Goal: Task Accomplishment & Management: Complete application form

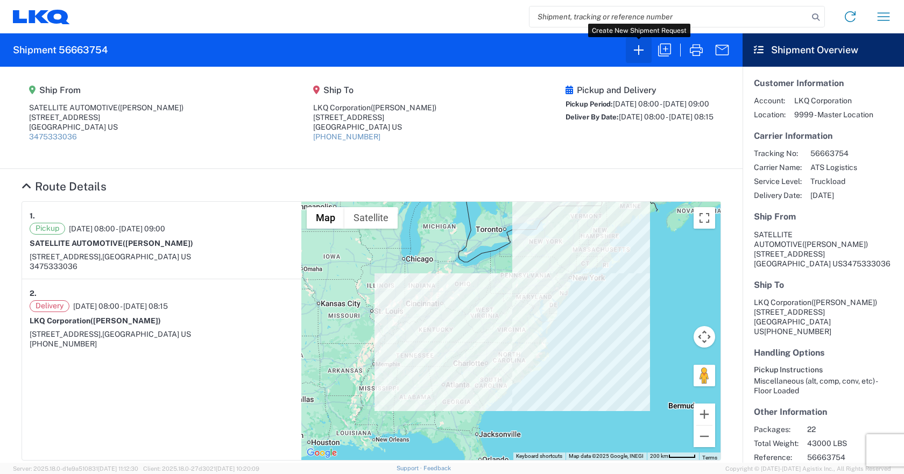
click at [637, 45] on icon "button" at bounding box center [638, 49] width 17 height 17
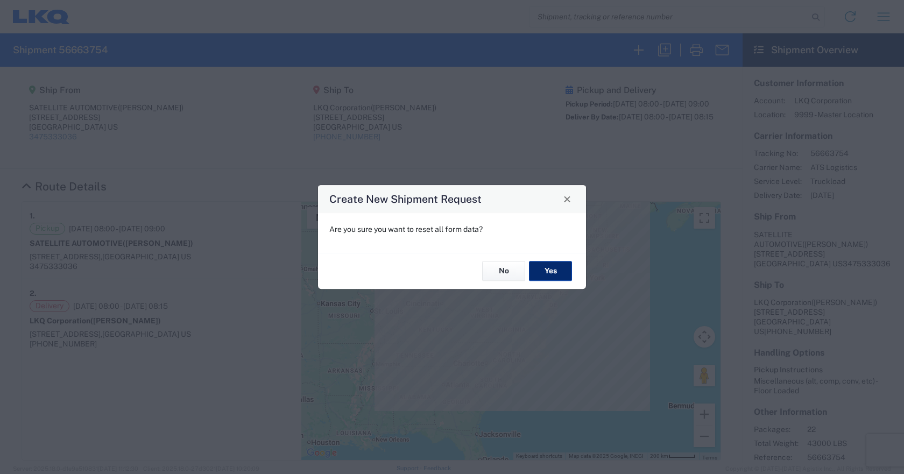
click at [545, 271] on button "Yes" at bounding box center [550, 272] width 43 height 20
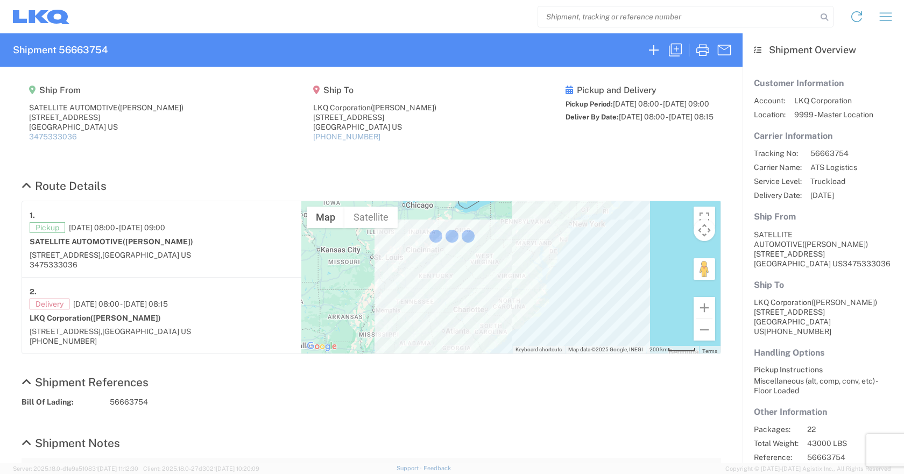
select select "FULL"
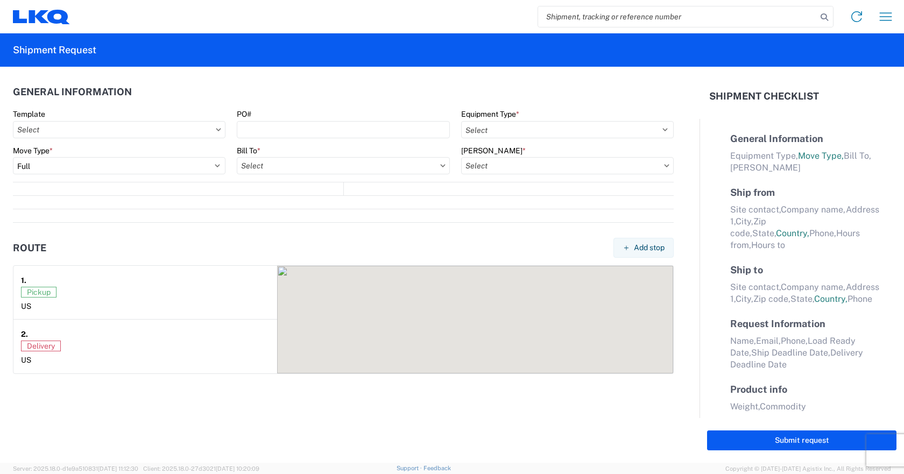
select select "US"
select select "LBS"
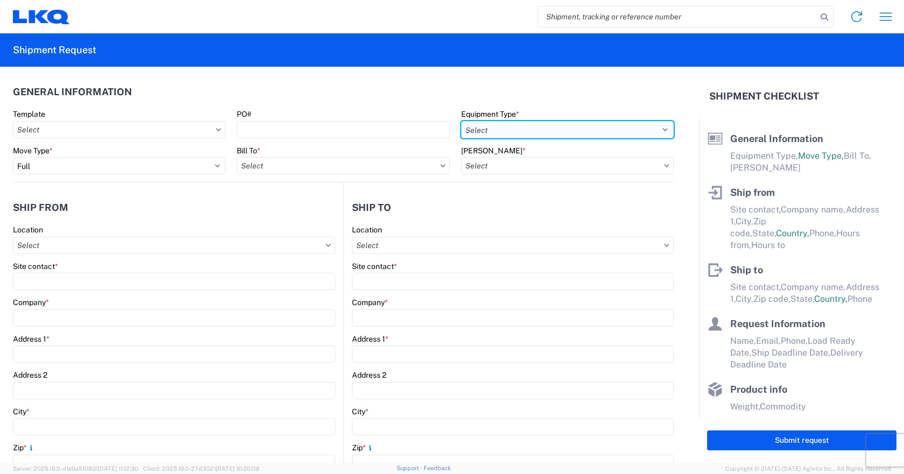
click at [567, 133] on select "Select 53’ Dry Van Flatbed Dropdeck (van) Lowboy (flatbed) Rail" at bounding box center [567, 129] width 213 height 17
select select "STDV"
click at [461, 121] on select "Select 53’ Dry Van Flatbed Dropdeck (van) Lowboy (flatbed) Rail" at bounding box center [567, 129] width 213 height 17
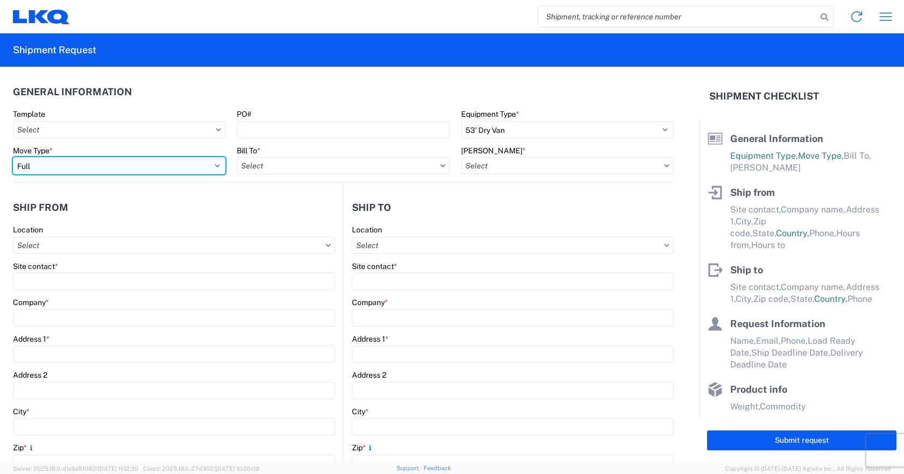
click at [219, 166] on select "Select Full Partial TL" at bounding box center [119, 165] width 213 height 17
select select "PARTIAL_TL"
click at [13, 157] on select "Select Full Partial TL" at bounding box center [119, 165] width 213 height 17
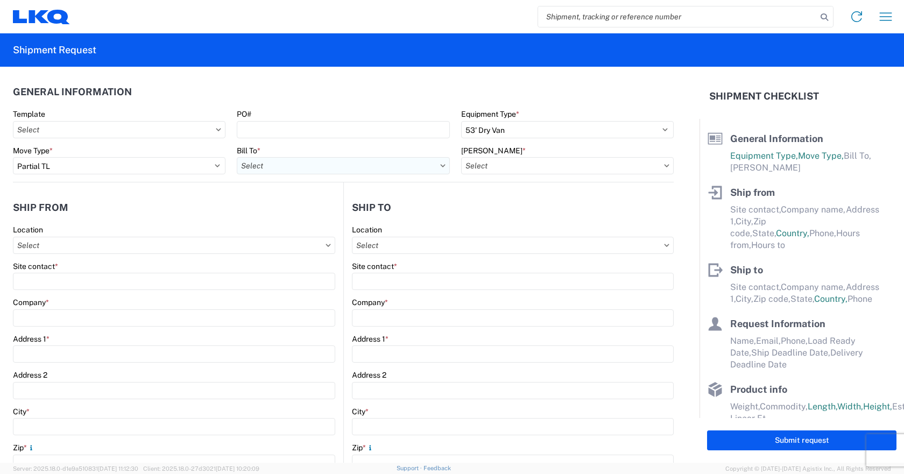
click at [436, 170] on input "Bill To *" at bounding box center [343, 165] width 213 height 17
type input "1640"
click at [313, 213] on div "1640 - [GEOGRAPHIC_DATA] - [PERSON_NAME]" at bounding box center [331, 213] width 188 height 17
type input "1640 - [GEOGRAPHIC_DATA] - [PERSON_NAME]"
click at [530, 167] on input "[PERSON_NAME] *" at bounding box center [567, 165] width 213 height 17
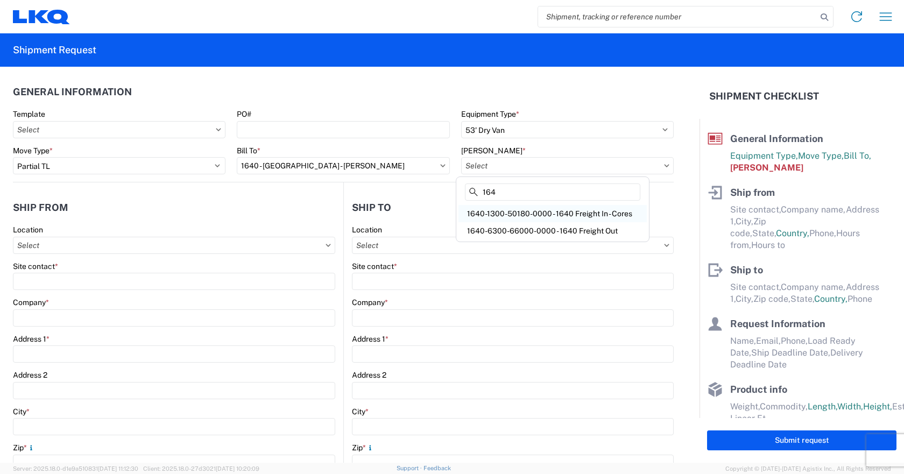
type input "164"
click at [555, 213] on div "1640-1300-50180-0000 - 1640 Freight In - Cores" at bounding box center [553, 213] width 188 height 17
type input "1640-1300-50180-0000 - 1640 Freight In - Cores"
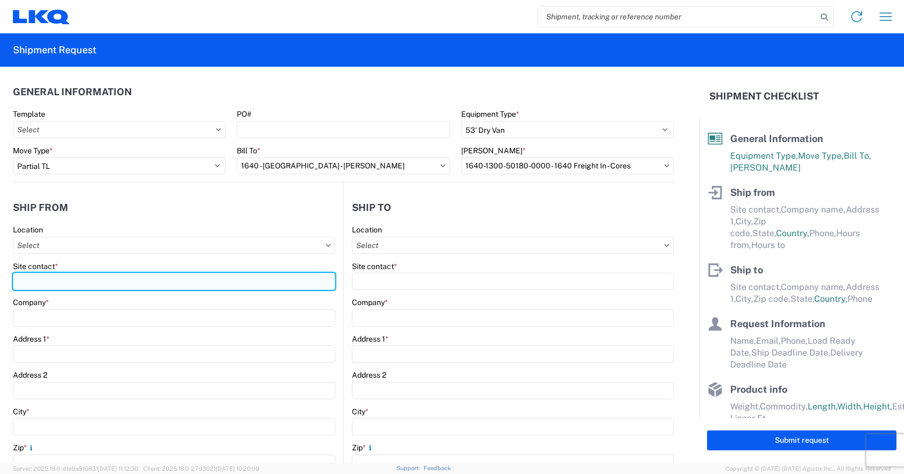
click at [112, 287] on input "Site contact *" at bounding box center [174, 281] width 322 height 17
type input "[PERSON_NAME]"
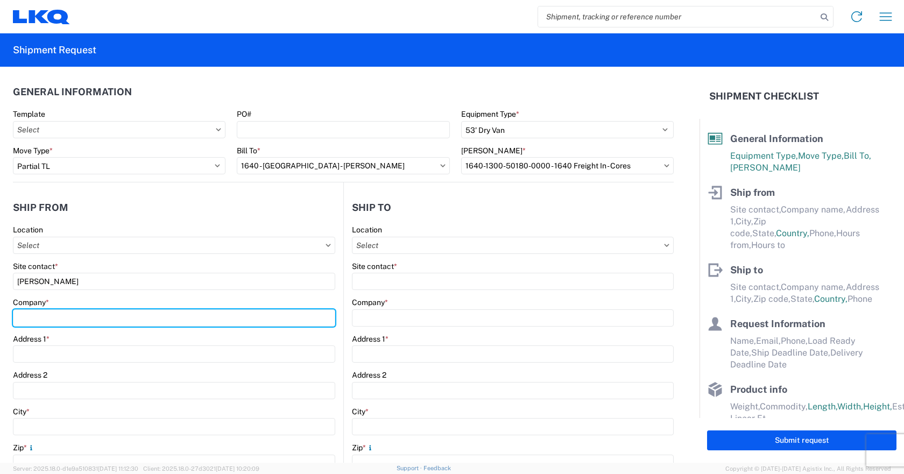
type input "AUTO CORE RECYCLING"
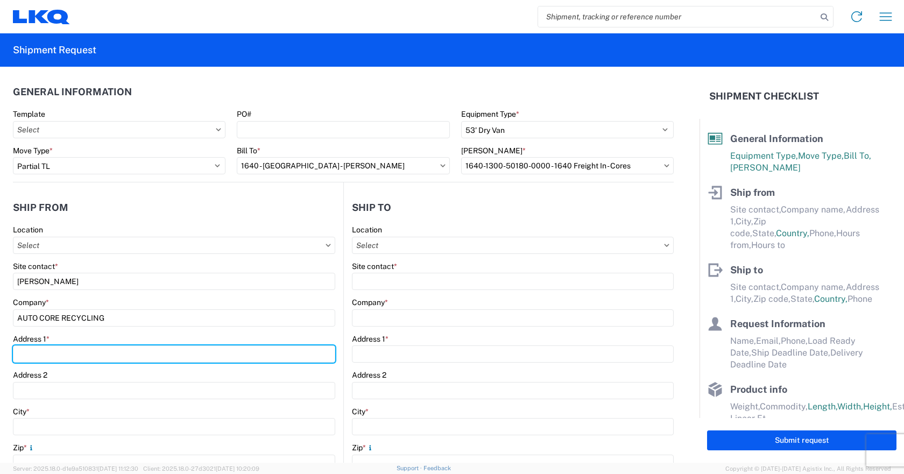
type input "[STREET_ADDRESS][PERSON_NAME]"
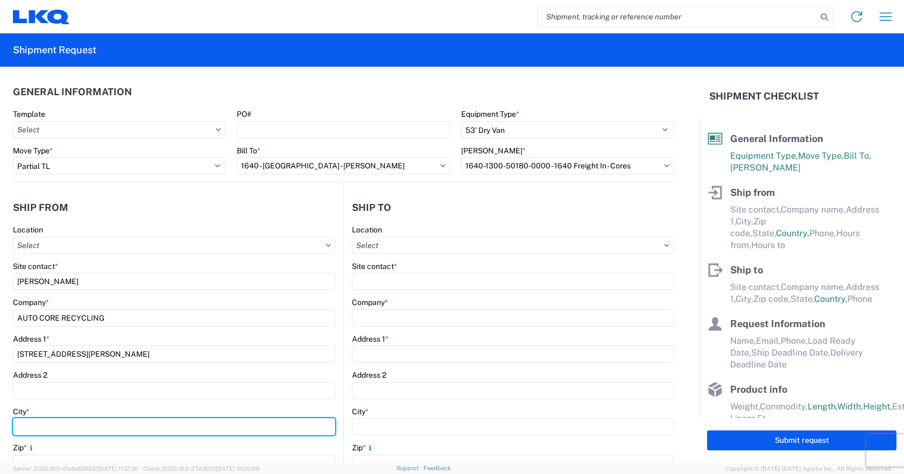
type input "[PERSON_NAME]"
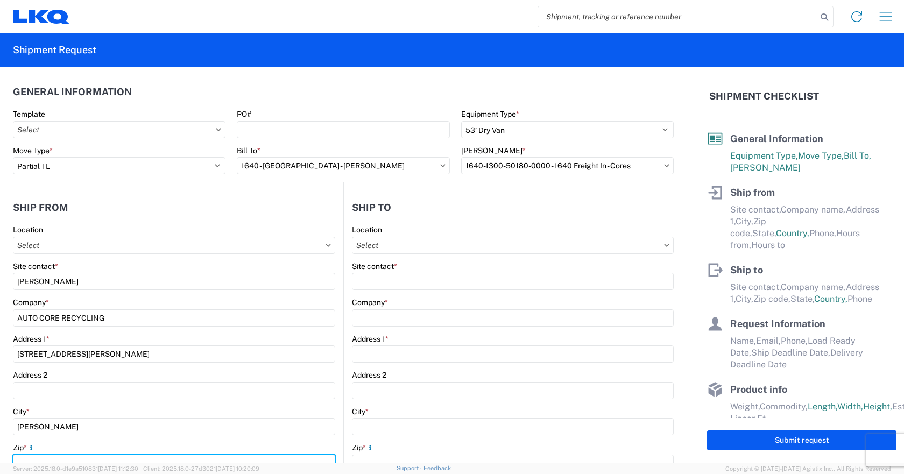
type input "17319"
select select "PA"
type input "[EMAIL_ADDRESS][DOMAIN_NAME]"
type input "7175421055"
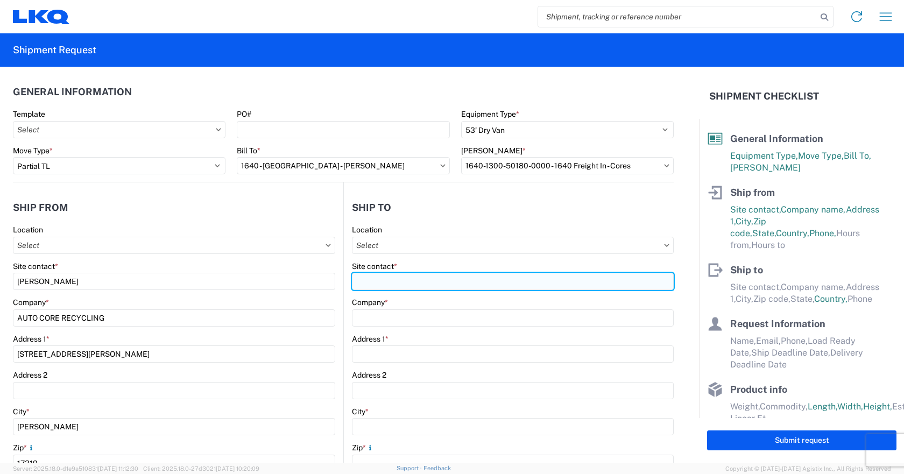
click at [461, 285] on input "Site contact *" at bounding box center [513, 281] width 322 height 17
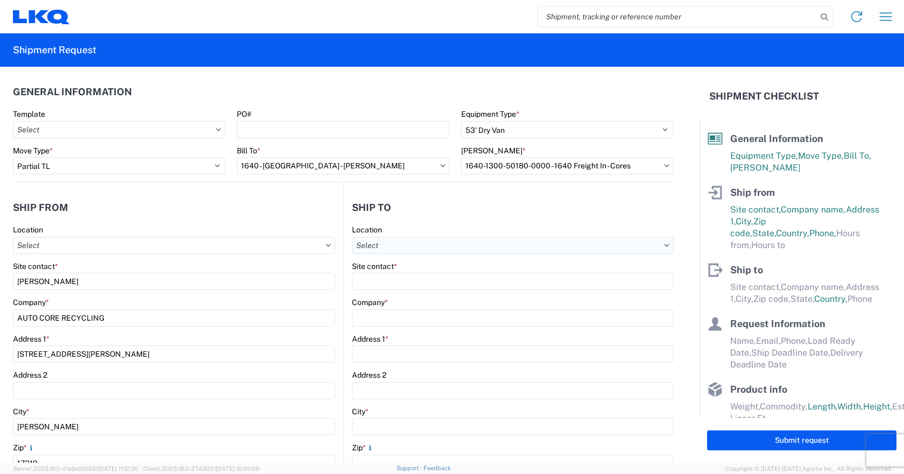
click at [457, 246] on input "Location" at bounding box center [513, 245] width 322 height 17
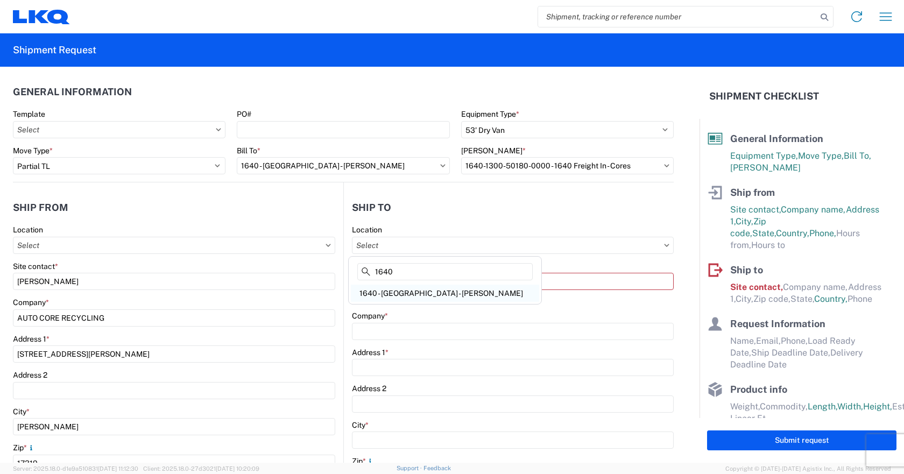
type input "1640"
click at [443, 291] on div "1640 - [GEOGRAPHIC_DATA] - [PERSON_NAME]" at bounding box center [445, 293] width 188 height 17
select select "US"
type input "1640 - [GEOGRAPHIC_DATA] - [PERSON_NAME]"
type input "LKQ Corporation"
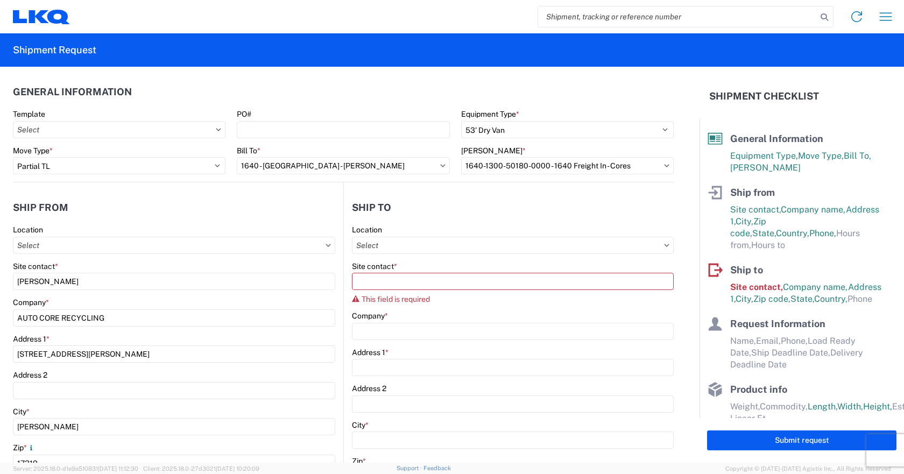
type input "[STREET_ADDRESS]"
type input "Fairless Hills"
type input "19030"
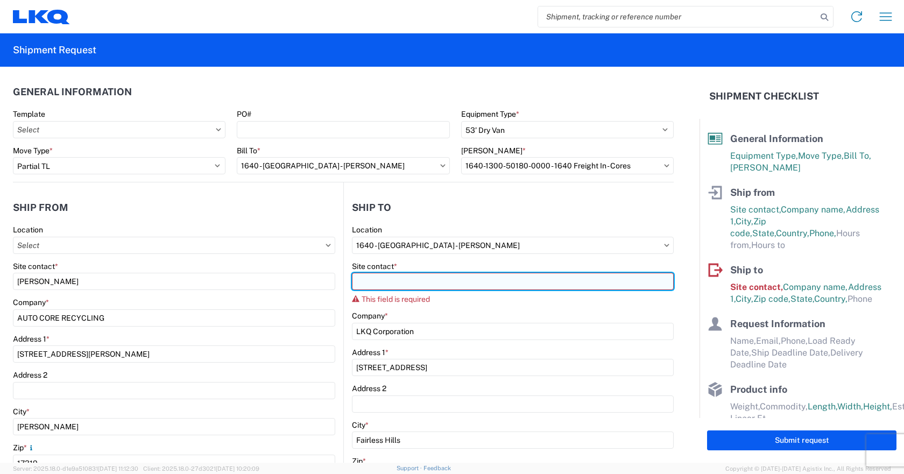
click at [448, 282] on input "Site contact *" at bounding box center [513, 281] width 322 height 17
type input "[PERSON_NAME]"
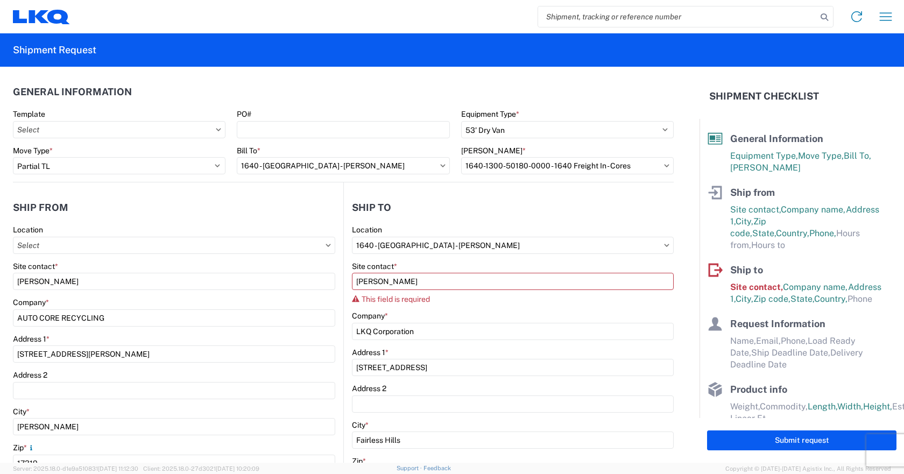
type input "[EMAIL_ADDRESS][DOMAIN_NAME]"
type input "2153297610"
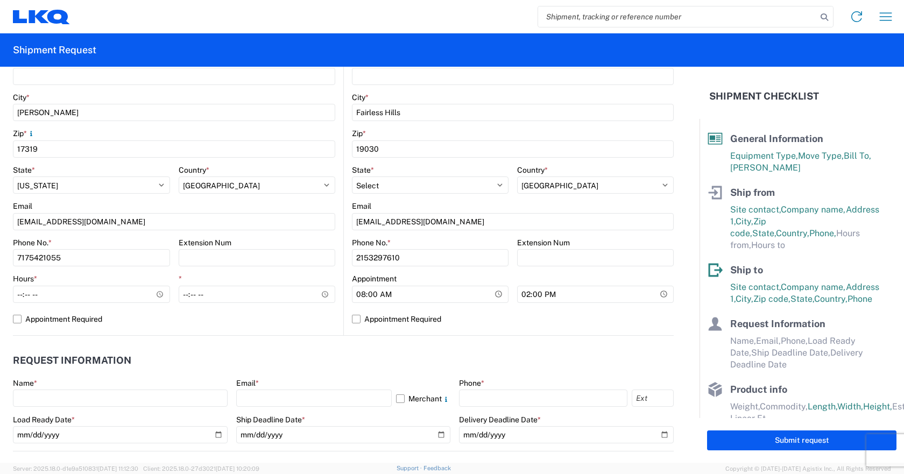
scroll to position [323, 0]
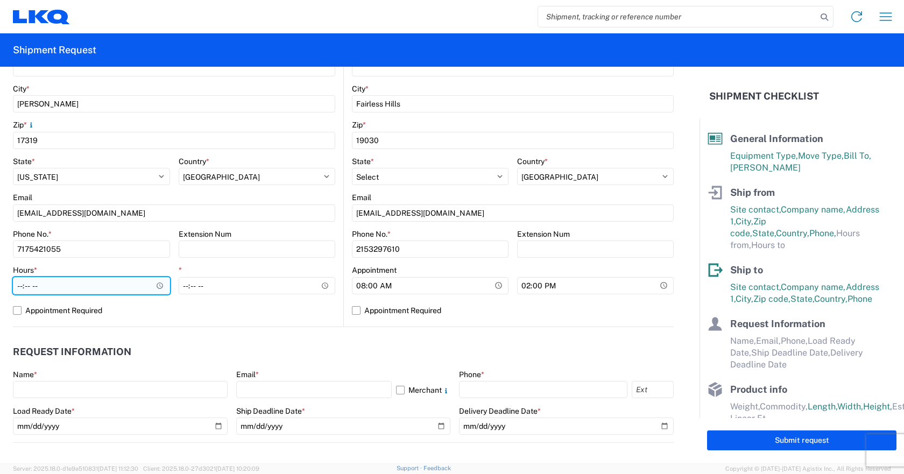
click at [158, 285] on input "Hours *" at bounding box center [91, 285] width 157 height 17
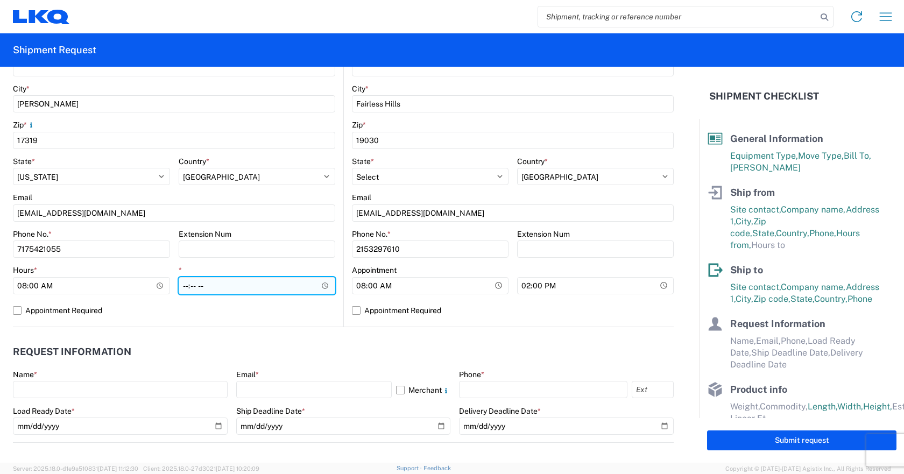
type input "08:00"
click at [318, 288] on input "*" at bounding box center [257, 285] width 157 height 17
type input "12:00"
click at [312, 362] on header "Request Information" at bounding box center [343, 352] width 661 height 24
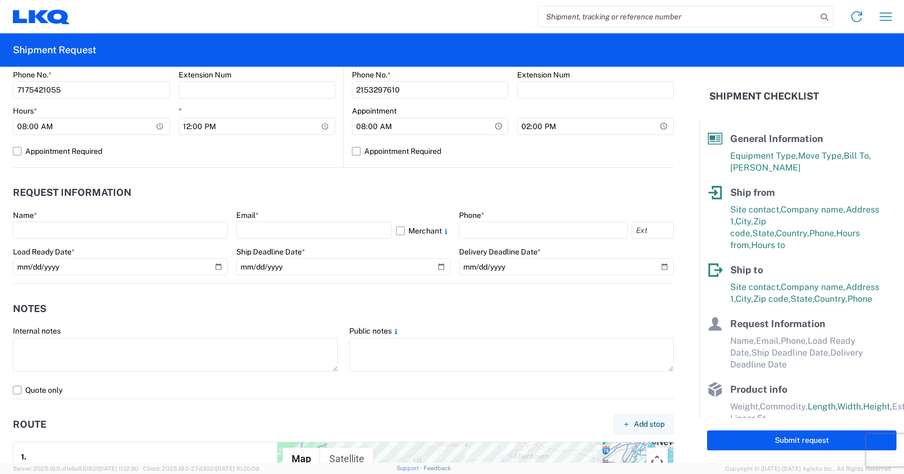
scroll to position [484, 0]
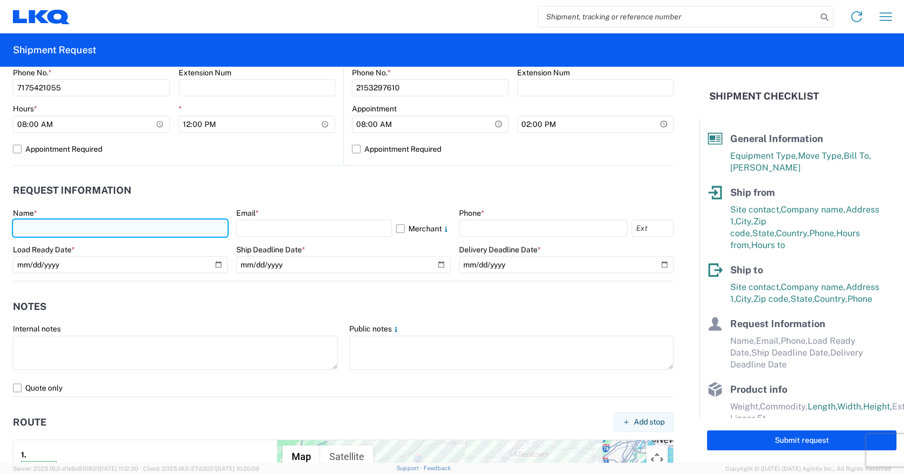
click at [133, 229] on input "text" at bounding box center [120, 228] width 215 height 17
type input "[PERSON_NAME]"
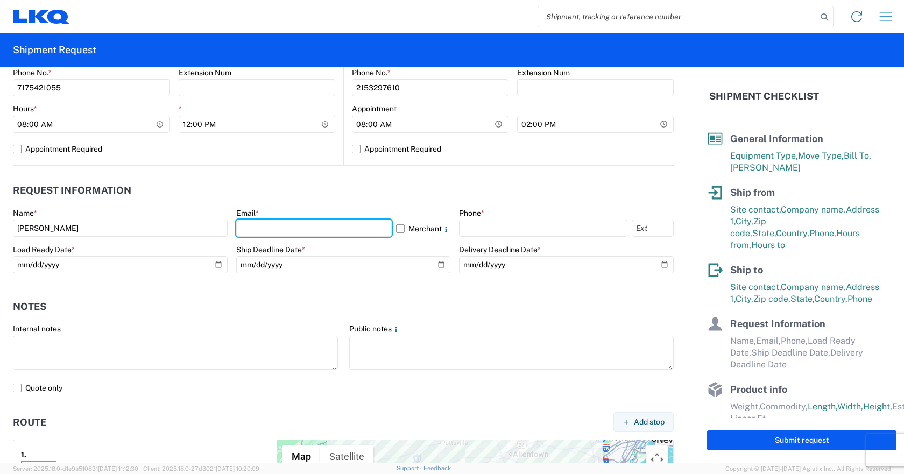
type input "[EMAIL_ADDRESS][DOMAIN_NAME]"
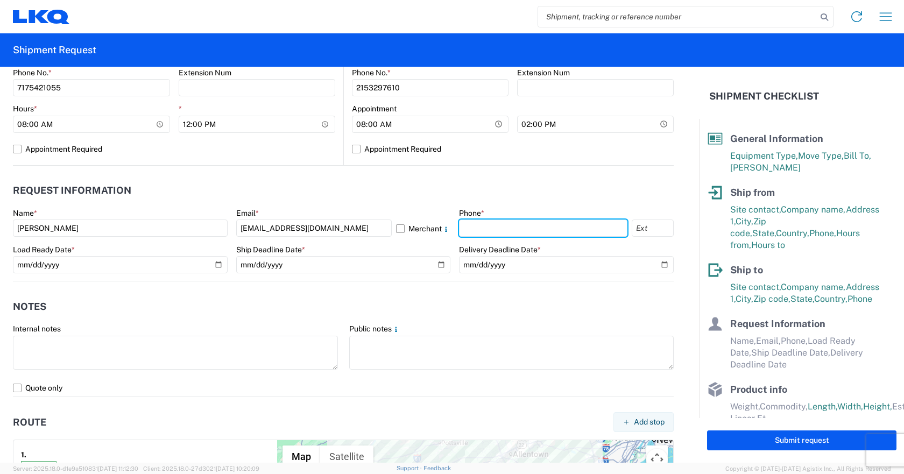
type input "9084211132"
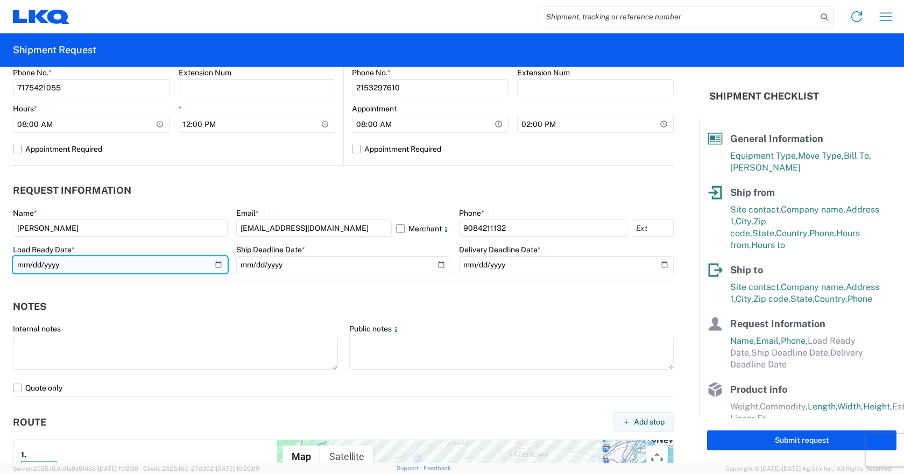
click at [214, 264] on input "date" at bounding box center [120, 264] width 215 height 17
type input "[DATE]"
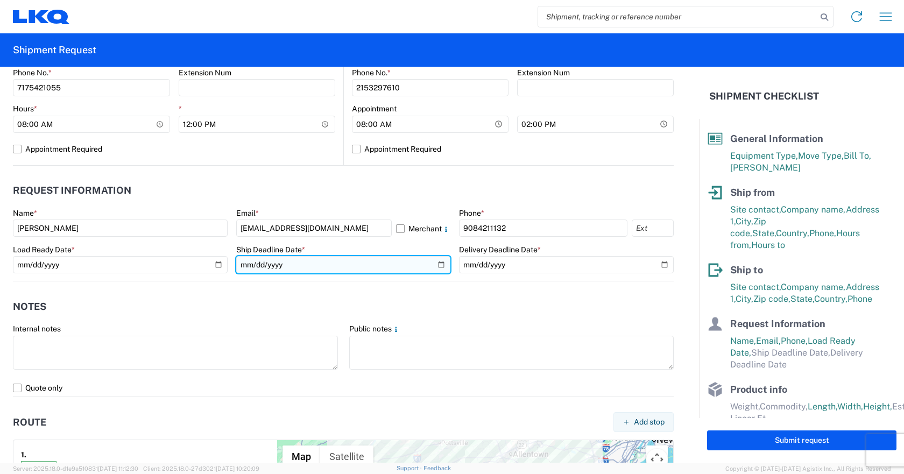
click at [439, 265] on input "date" at bounding box center [343, 264] width 215 height 17
type input "[DATE]"
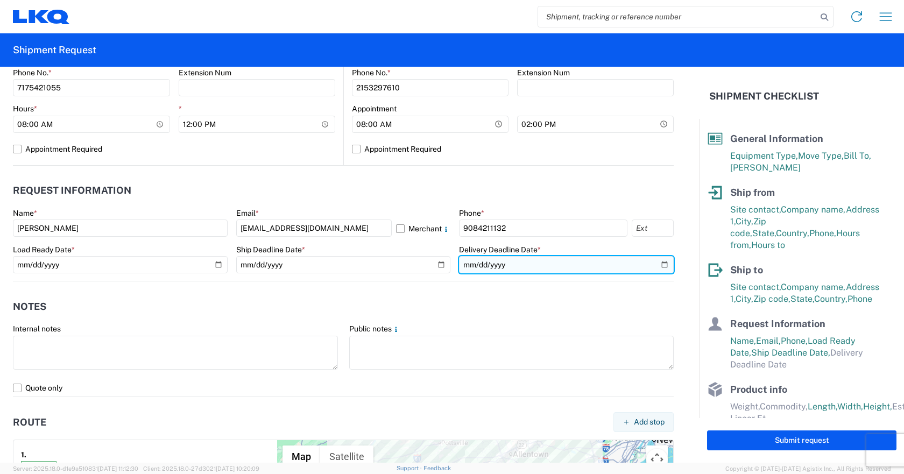
click at [658, 263] on input "date" at bounding box center [566, 264] width 215 height 17
type input "[DATE]"
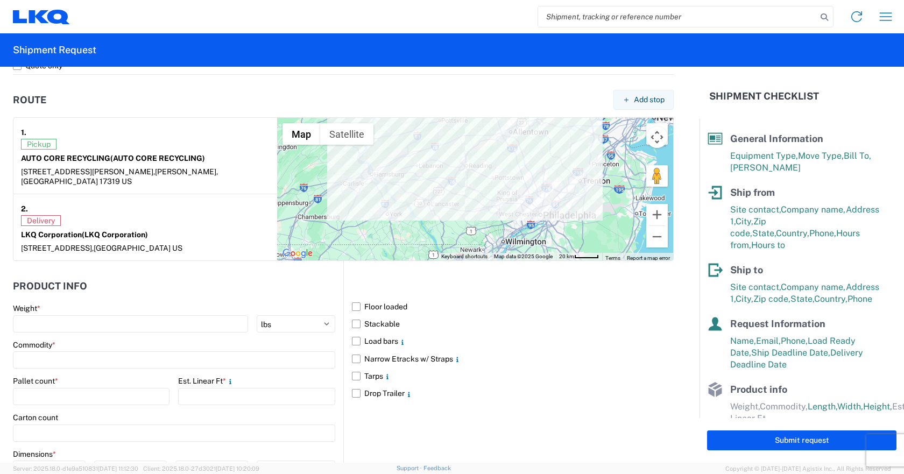
scroll to position [807, 0]
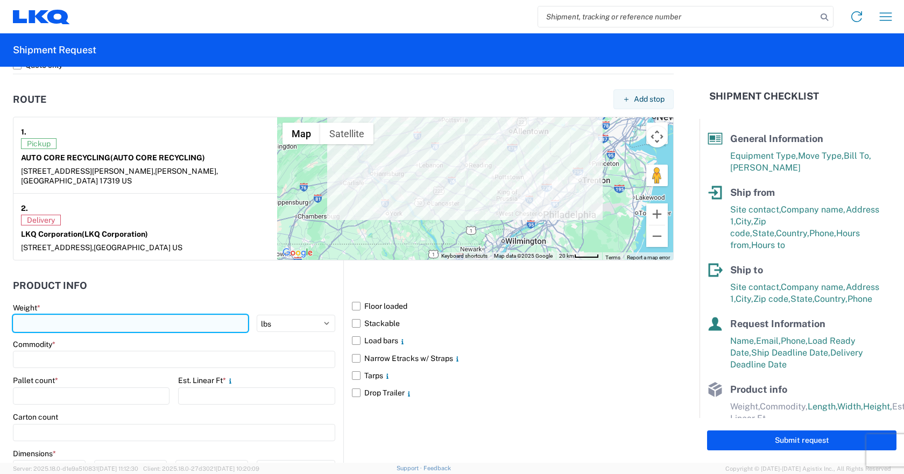
click at [124, 315] on input "number" at bounding box center [130, 323] width 235 height 17
type input "17000"
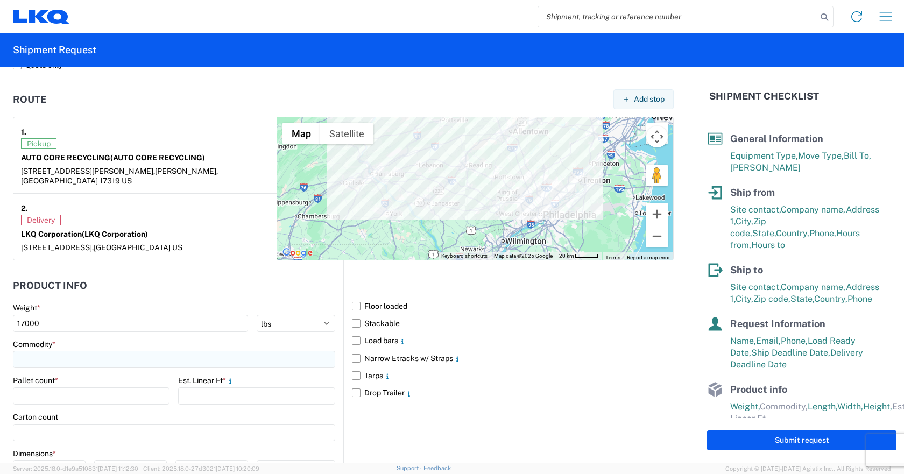
click at [126, 354] on input at bounding box center [174, 359] width 322 height 17
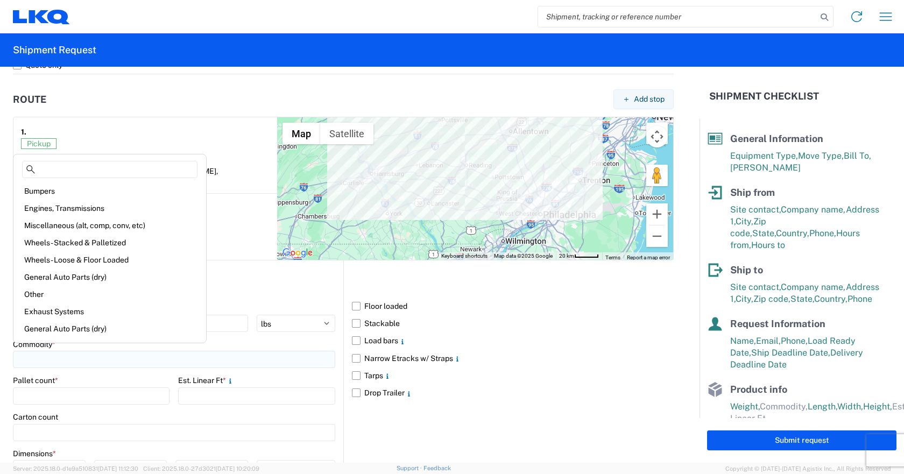
type input "A"
click at [105, 228] on div "Miscellaneous (alt, comp, conv, etc)" at bounding box center [110, 225] width 188 height 17
type input "Miscellaneous (alt, comp, conv, etc)"
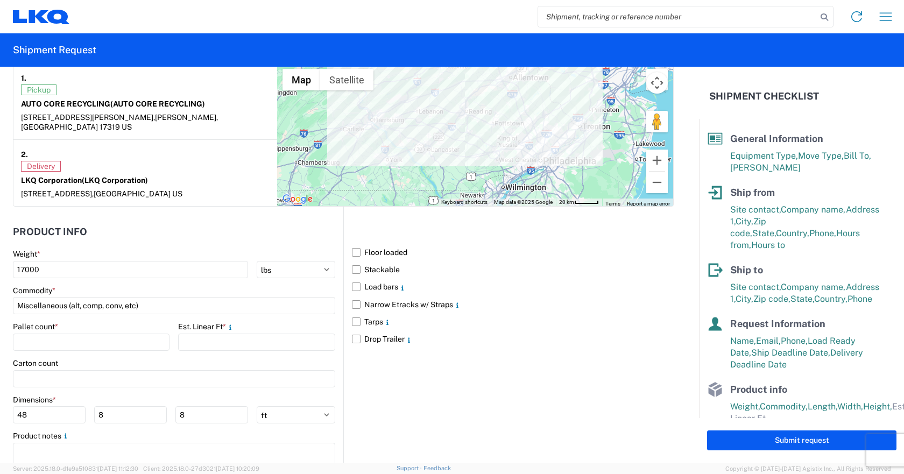
scroll to position [895, 0]
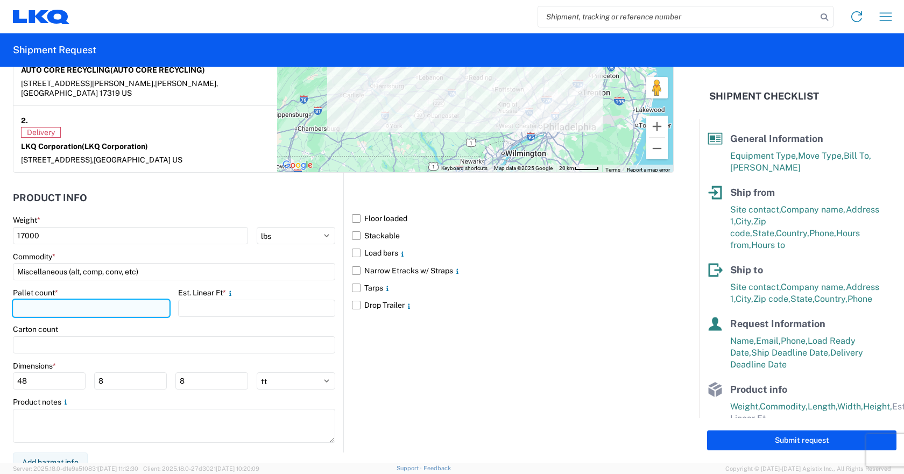
click at [102, 300] on input "number" at bounding box center [91, 308] width 157 height 17
type input "4"
click at [353, 210] on label "Floor loaded" at bounding box center [513, 218] width 322 height 17
click at [0, 0] on input "Floor loaded" at bounding box center [0, 0] width 0 height 0
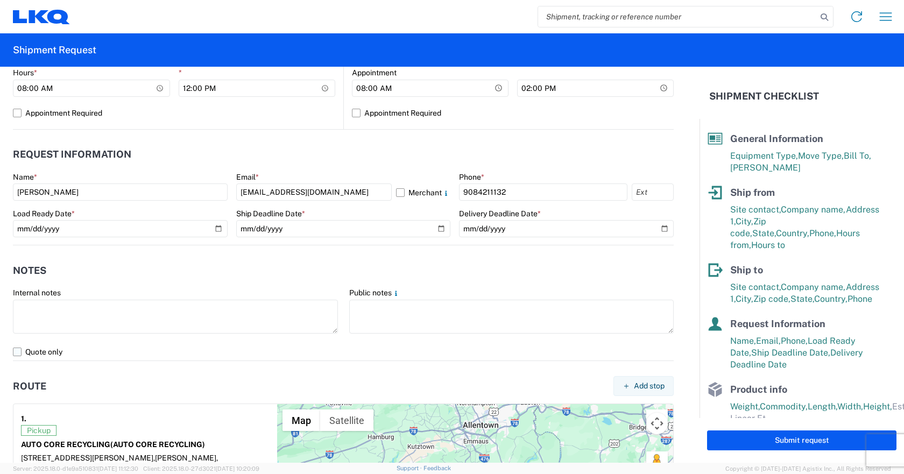
scroll to position [572, 0]
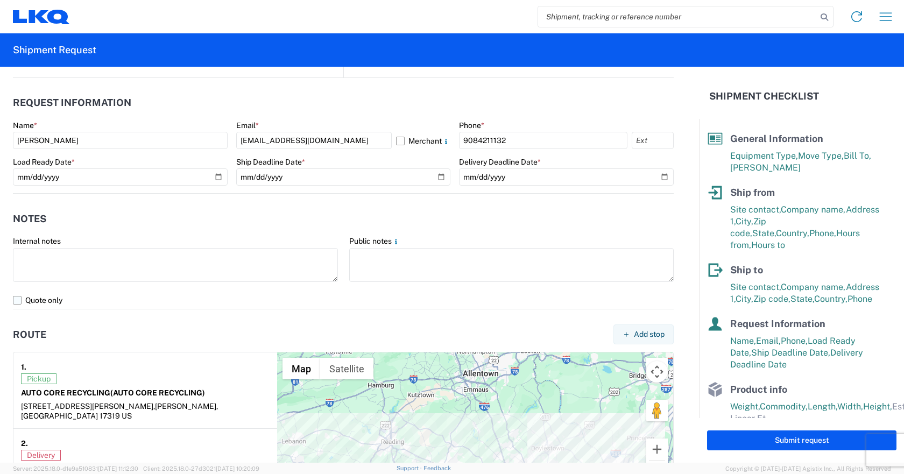
click at [16, 299] on label "Quote only" at bounding box center [343, 300] width 661 height 17
click at [0, 0] on input "Quote only" at bounding box center [0, 0] width 0 height 0
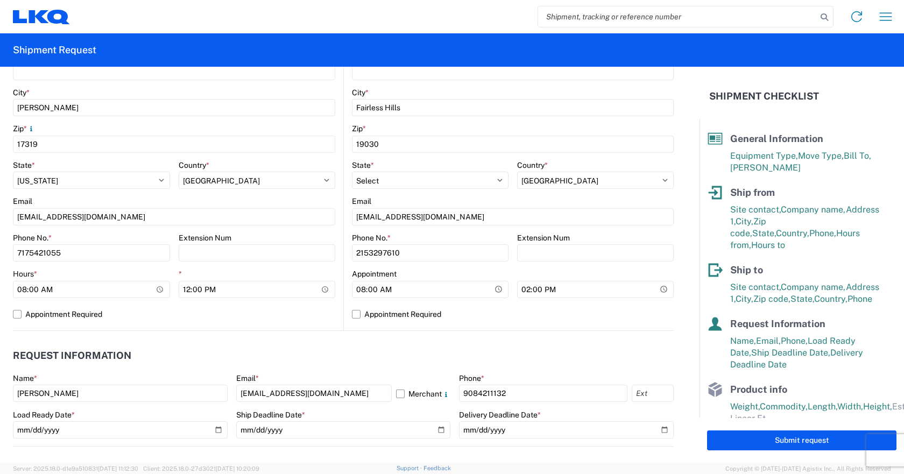
scroll to position [464, 0]
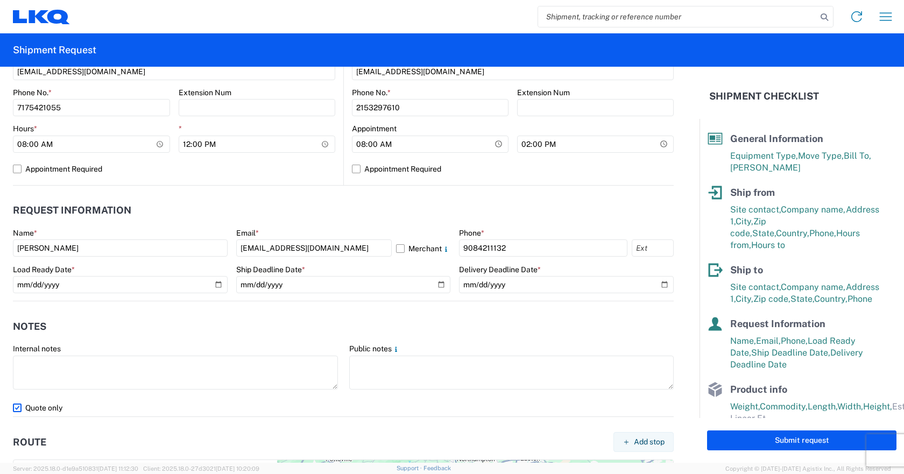
click at [18, 405] on label "Quote only" at bounding box center [343, 407] width 661 height 17
click at [0, 0] on input "Quote only" at bounding box center [0, 0] width 0 height 0
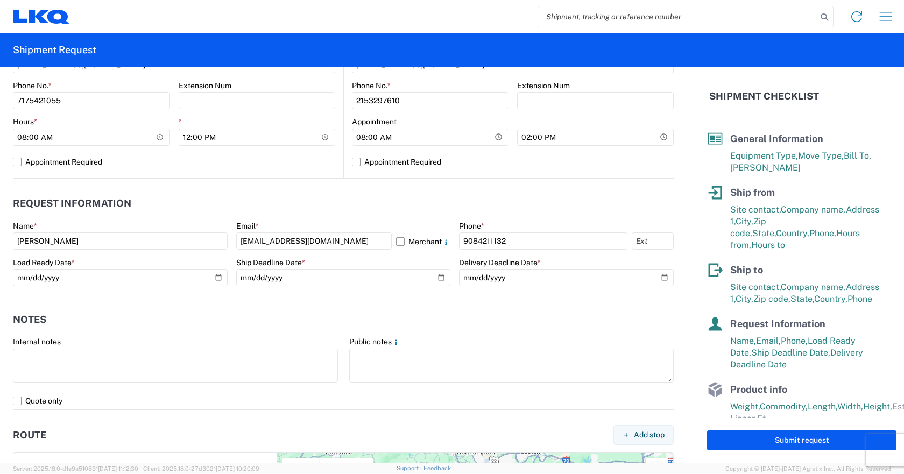
scroll to position [538, 0]
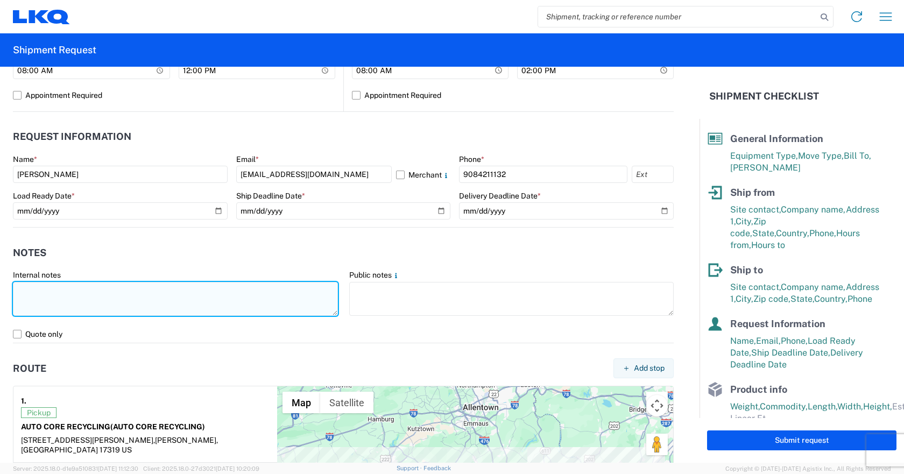
click at [107, 295] on textarea at bounding box center [175, 299] width 325 height 34
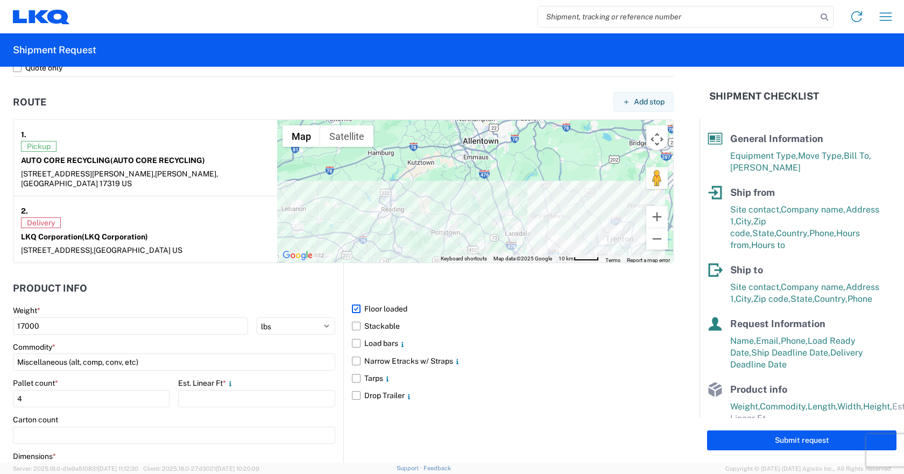
scroll to position [895, 0]
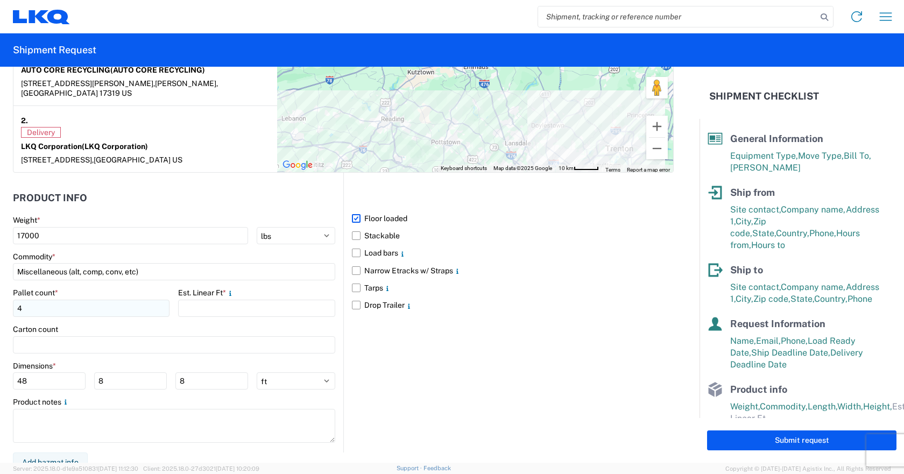
type textarea "please book cheapest price"
click at [61, 305] on input "4" at bounding box center [91, 308] width 157 height 17
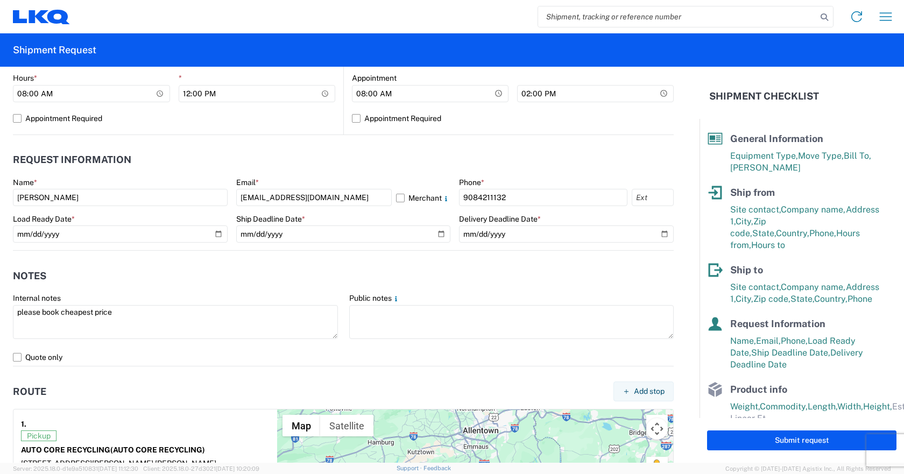
scroll to position [592, 0]
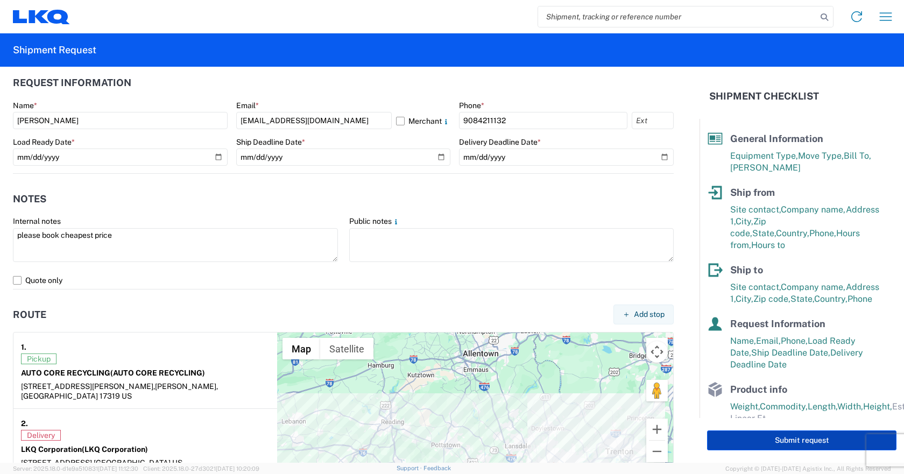
type input "5"
click at [792, 439] on button "Submit request" at bounding box center [801, 441] width 189 height 20
select select "PA"
select select "US"
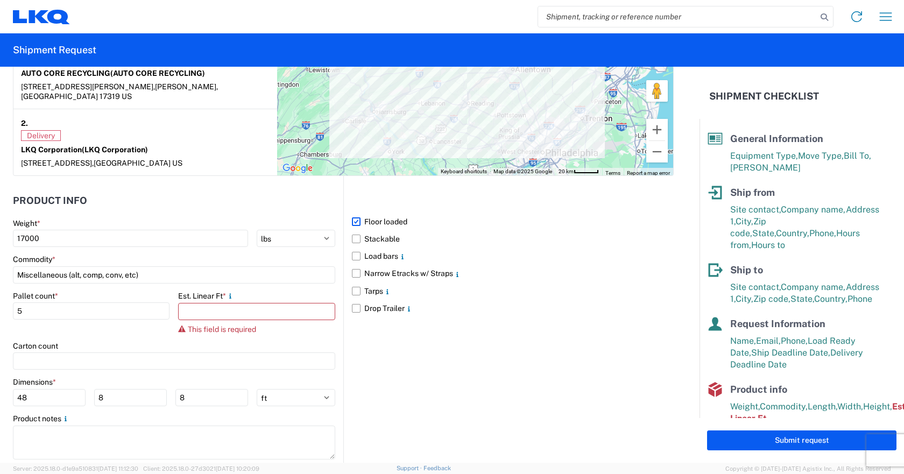
scroll to position [909, 0]
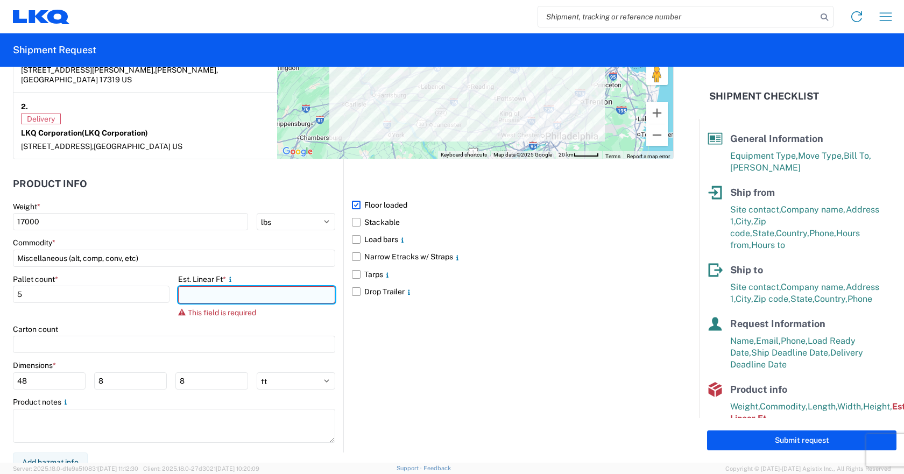
click at [251, 286] on input "number" at bounding box center [256, 294] width 157 height 17
type input "1"
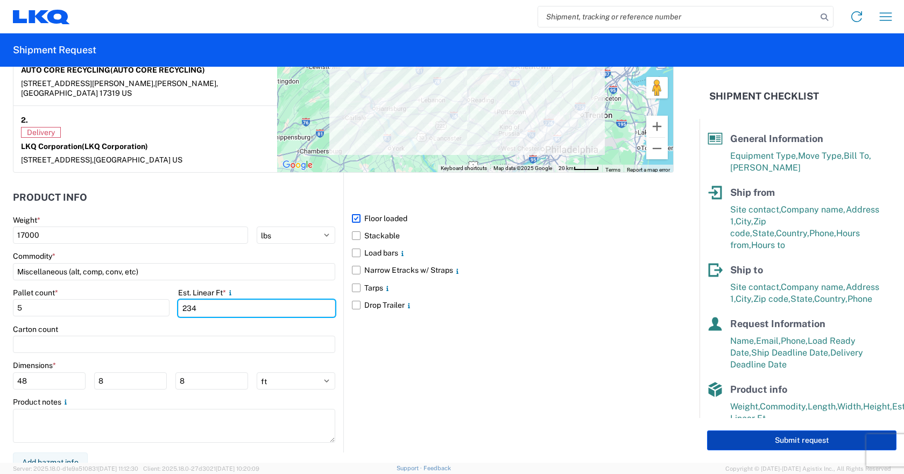
type input "234"
click at [828, 445] on button "Submit request" at bounding box center [801, 441] width 189 height 20
